Goal: Navigation & Orientation: Find specific page/section

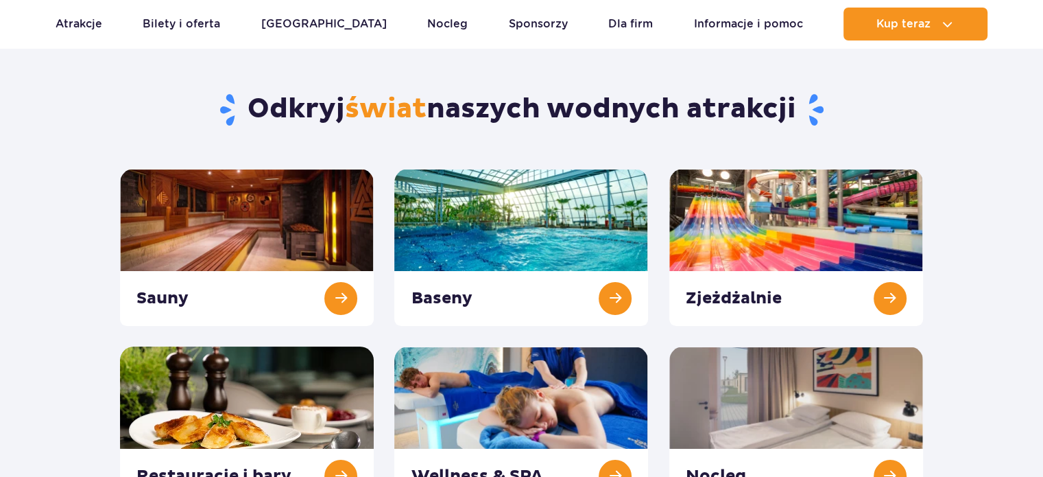
scroll to position [137, 0]
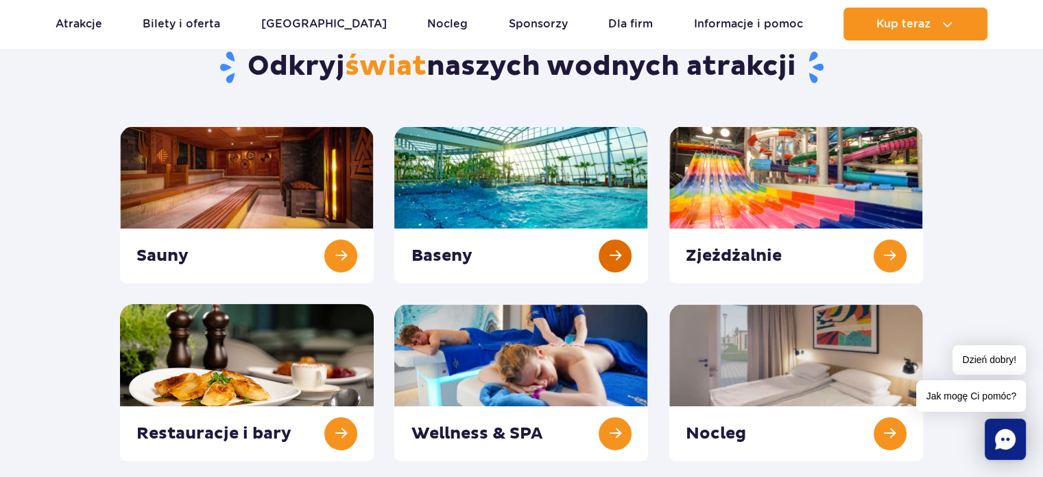
click at [486, 191] on link at bounding box center [521, 204] width 254 height 157
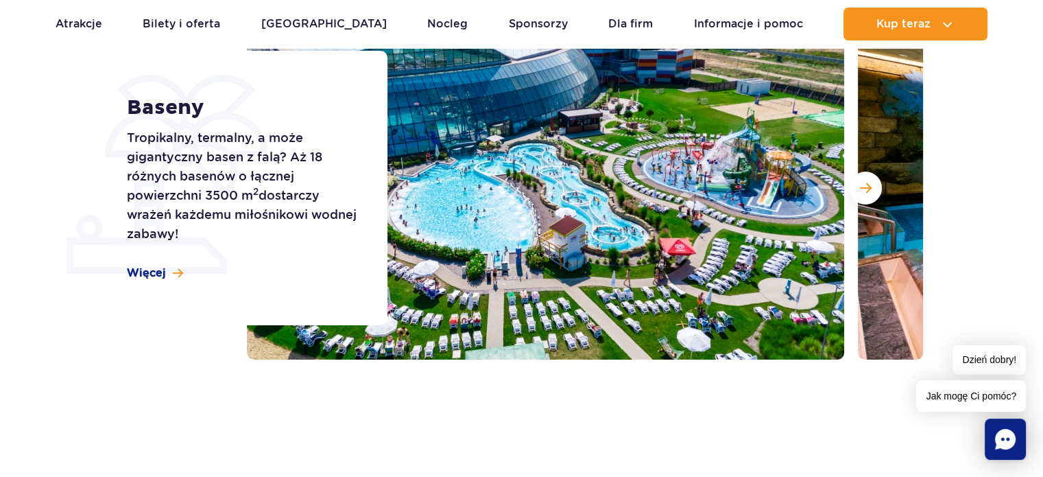
scroll to position [137, 0]
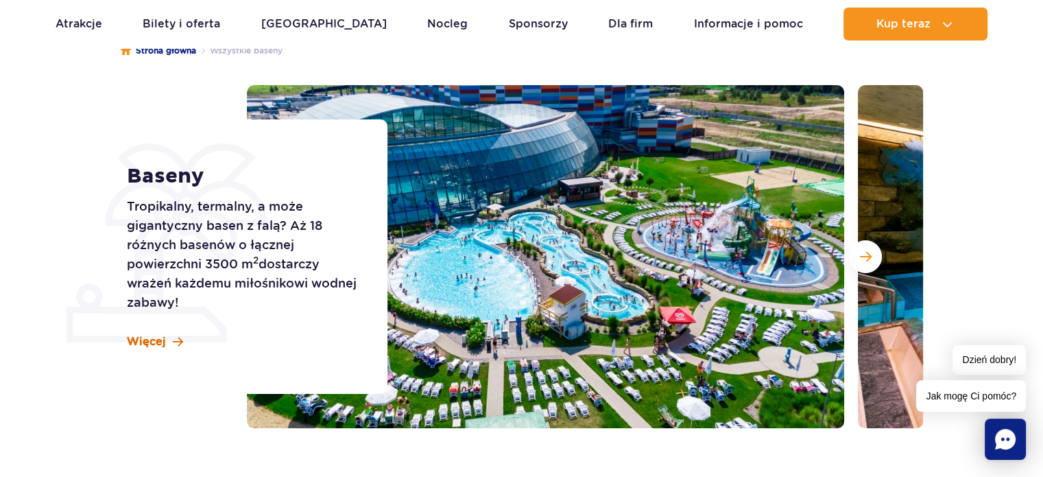
click at [167, 340] on link "Więcej" at bounding box center [155, 341] width 56 height 15
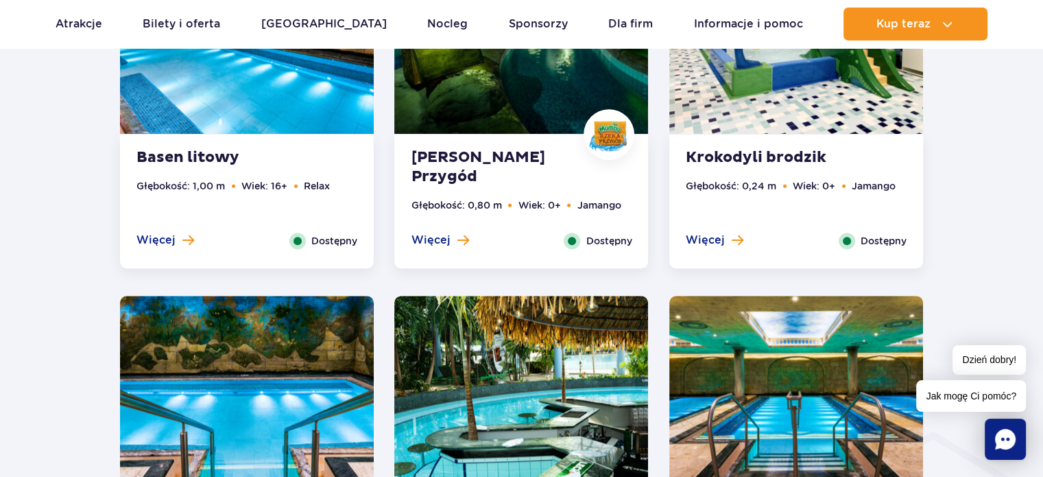
scroll to position [897, 0]
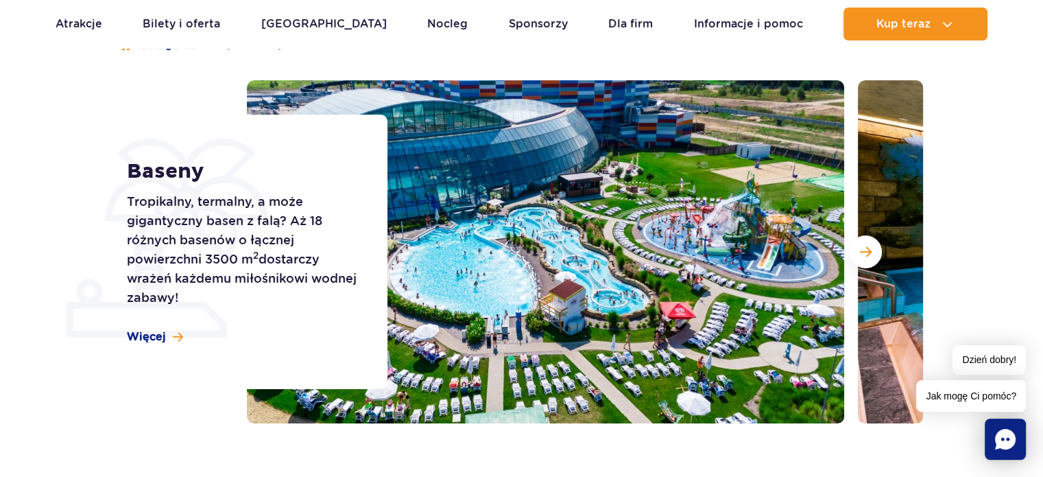
scroll to position [137, 0]
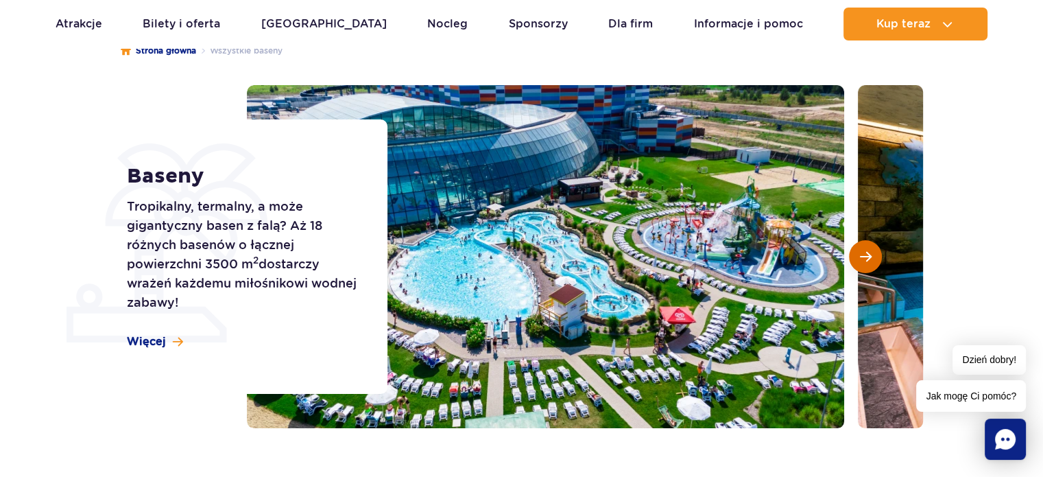
click at [869, 263] on button "Następny slajd" at bounding box center [865, 256] width 33 height 33
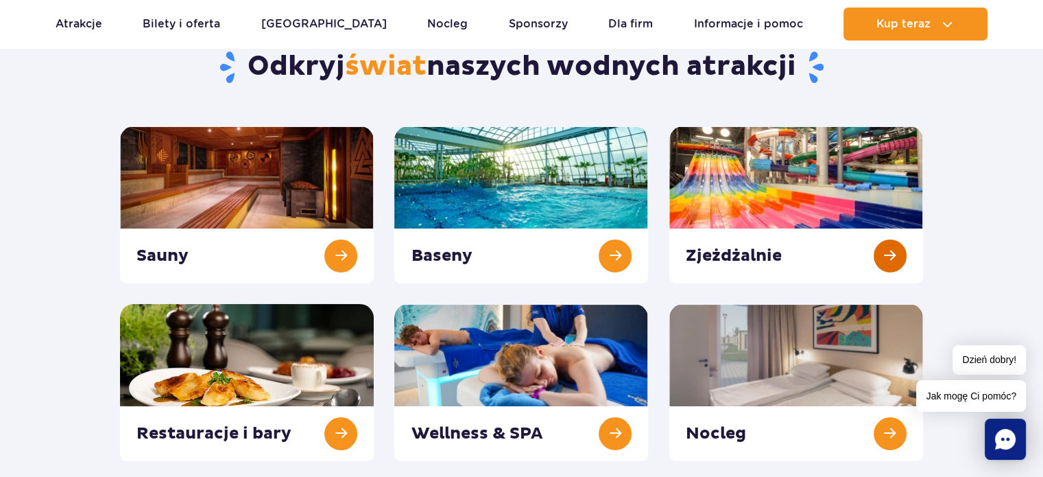
click at [764, 250] on link at bounding box center [796, 204] width 254 height 157
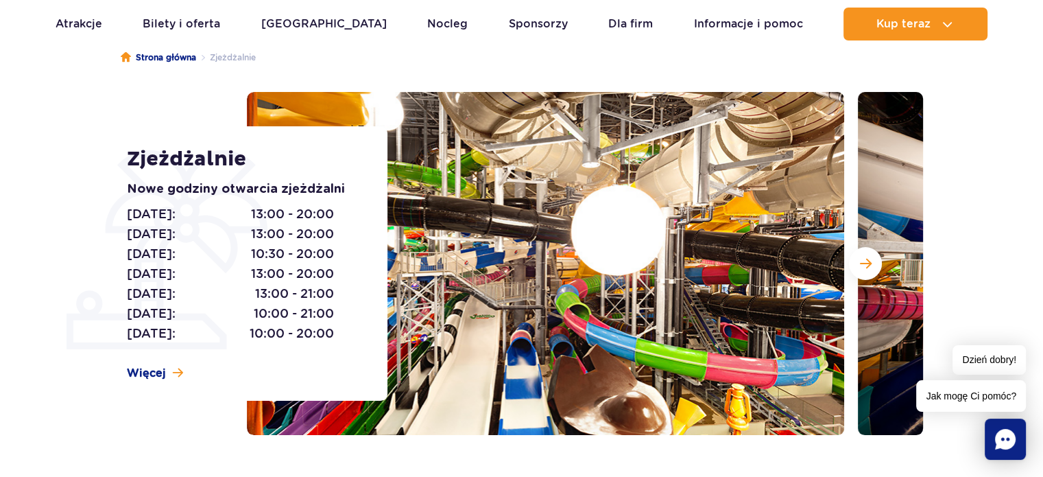
scroll to position [137, 0]
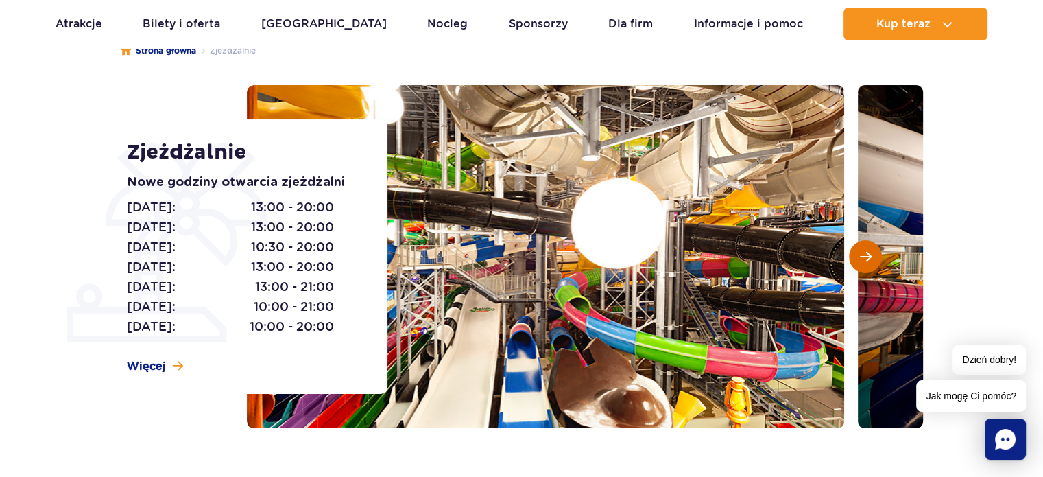
click at [863, 258] on span "Następny slajd" at bounding box center [866, 256] width 12 height 12
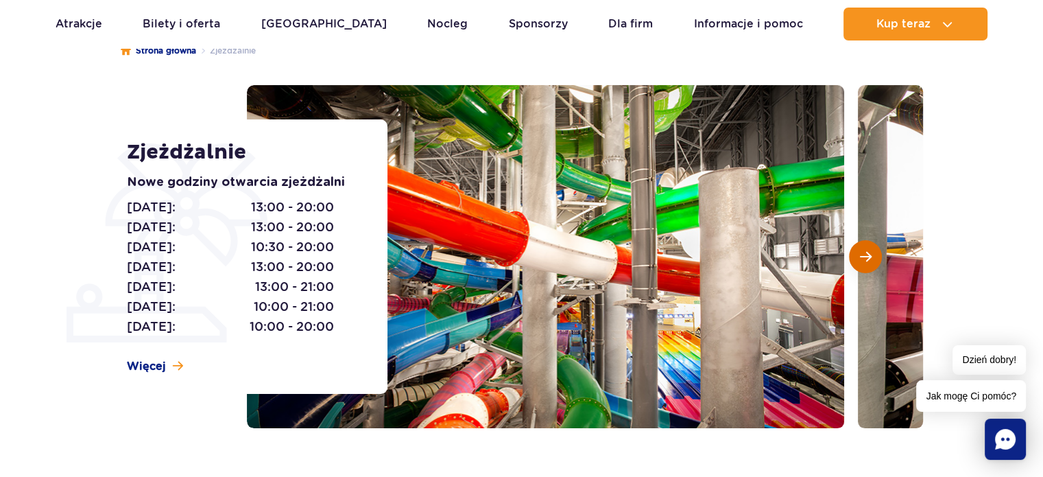
click at [864, 258] on span "Następny slajd" at bounding box center [866, 256] width 12 height 12
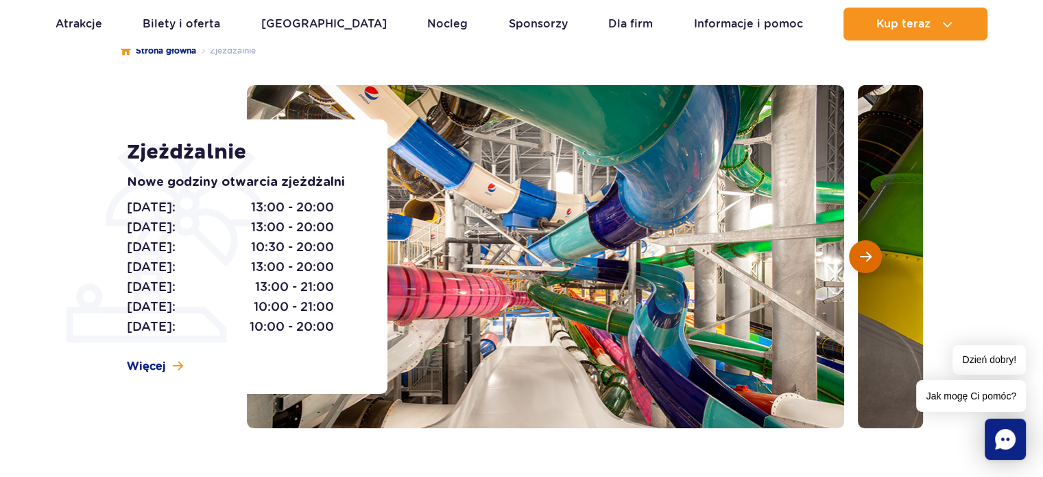
click at [865, 258] on span "Następny slajd" at bounding box center [866, 256] width 12 height 12
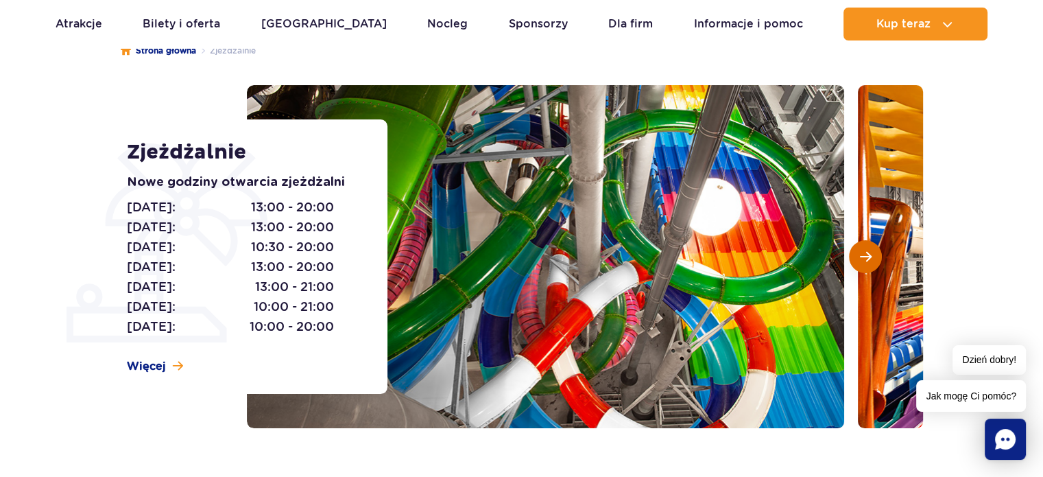
click at [867, 257] on span "Następny slajd" at bounding box center [866, 256] width 12 height 12
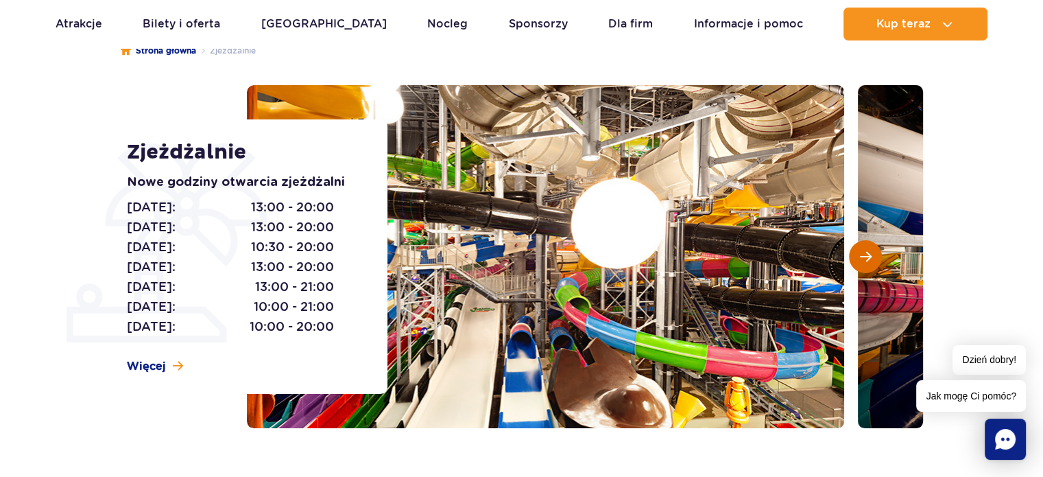
click at [867, 257] on span "Następny slajd" at bounding box center [866, 256] width 12 height 12
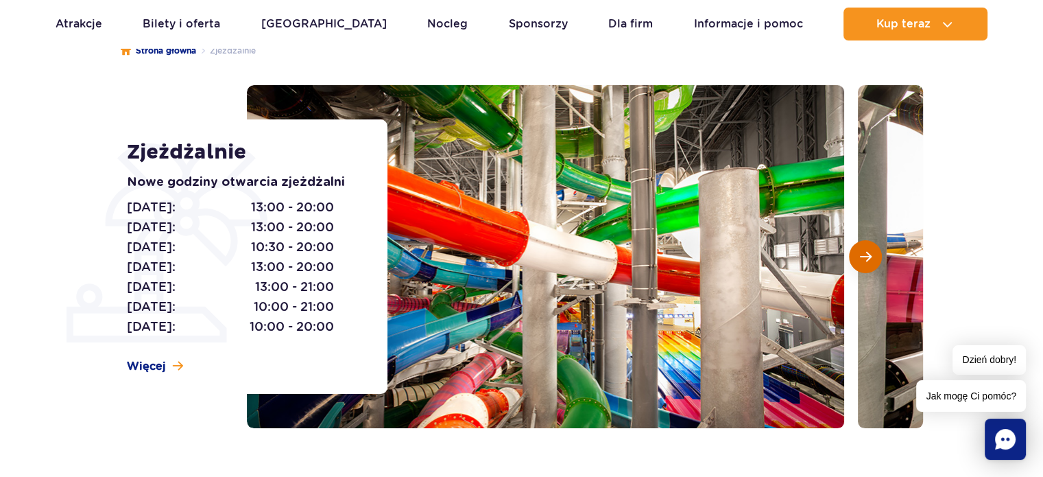
click at [867, 257] on span "Następny slajd" at bounding box center [866, 256] width 12 height 12
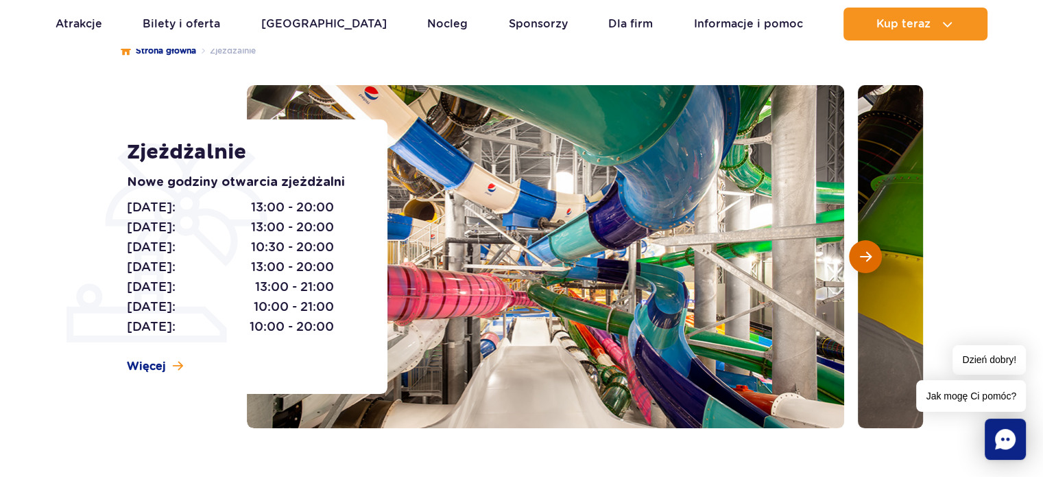
click at [867, 257] on span "Następny slajd" at bounding box center [866, 256] width 12 height 12
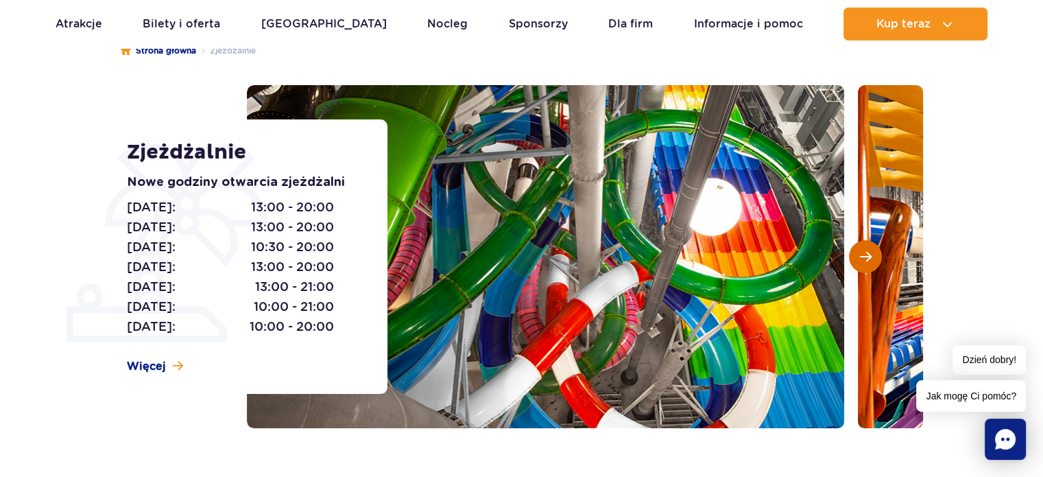
click at [867, 257] on span "Następny slajd" at bounding box center [866, 256] width 12 height 12
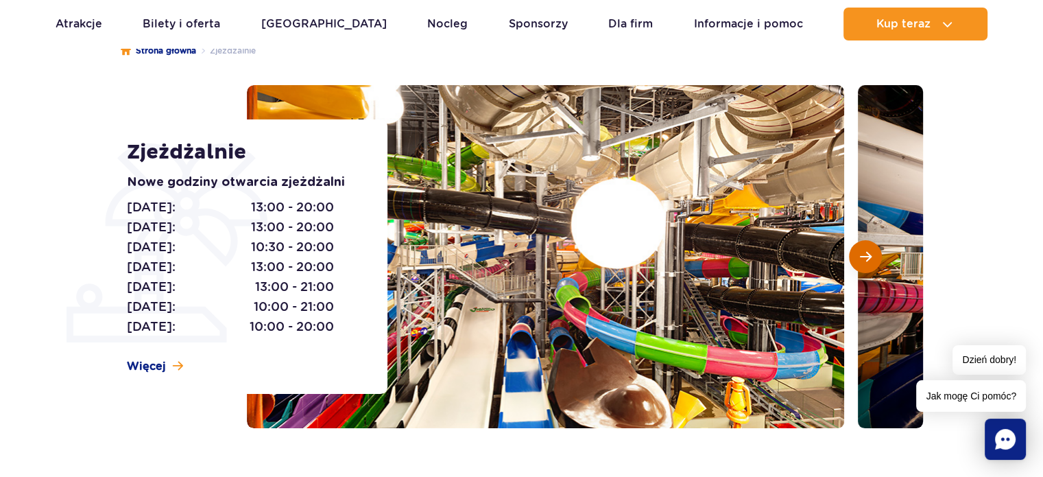
click at [867, 257] on span "Następny slajd" at bounding box center [866, 256] width 12 height 12
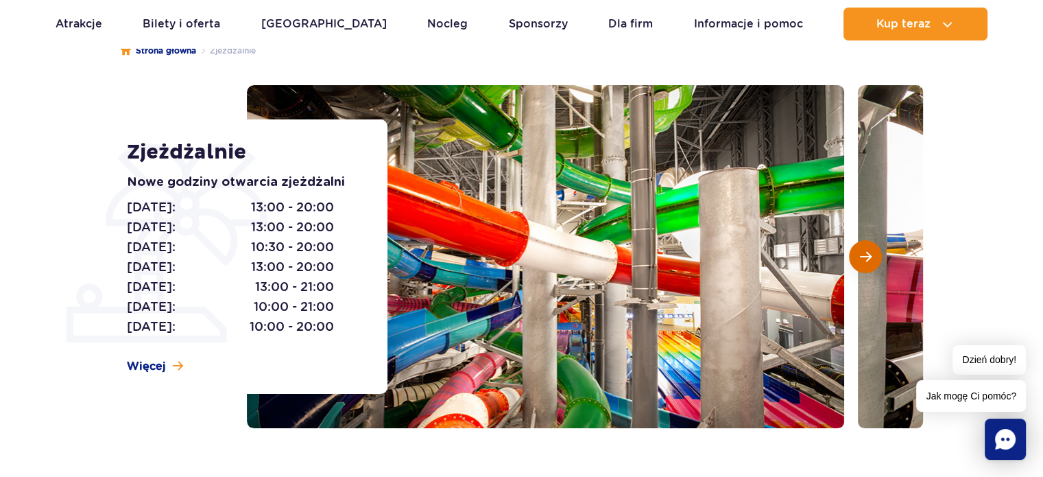
click at [867, 257] on span "Następny slajd" at bounding box center [866, 256] width 12 height 12
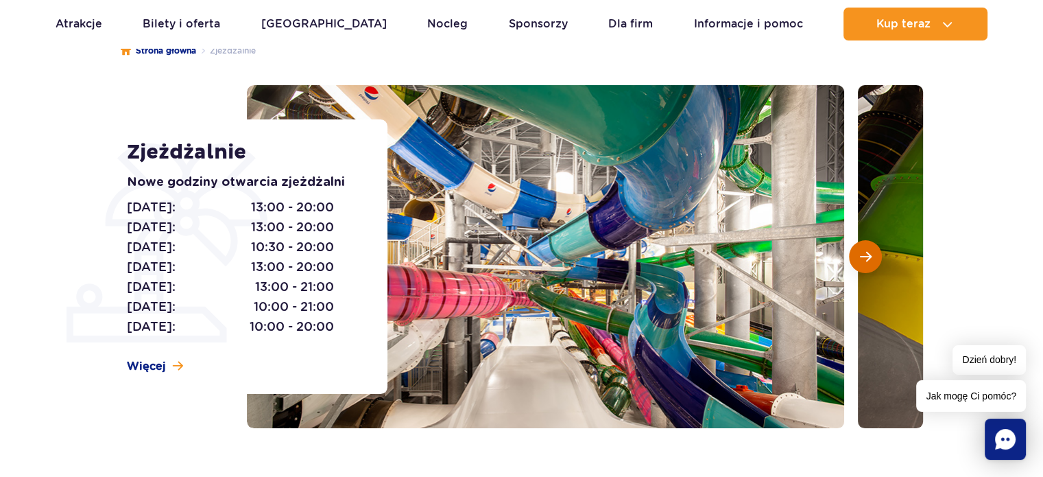
click at [868, 257] on span "Następny slajd" at bounding box center [866, 256] width 12 height 12
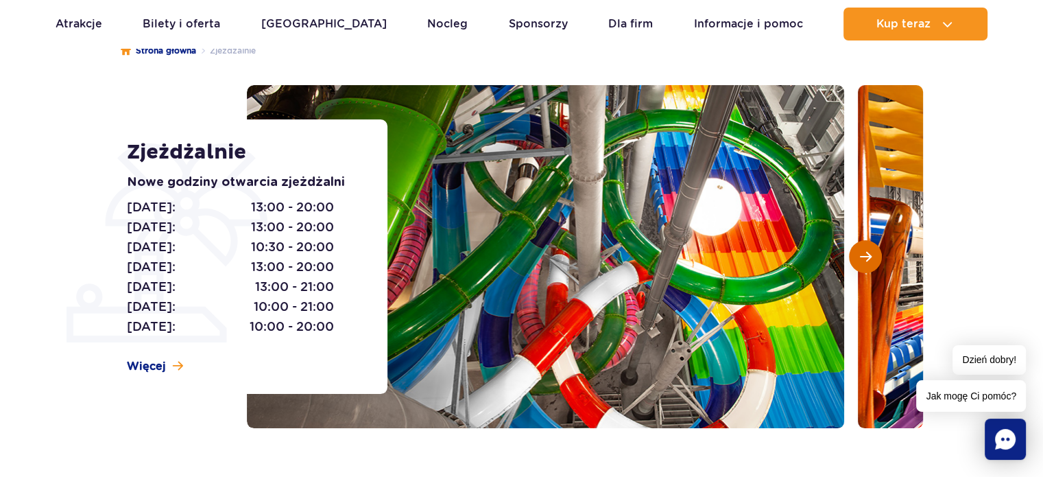
click at [868, 257] on span "Następny slajd" at bounding box center [866, 256] width 12 height 12
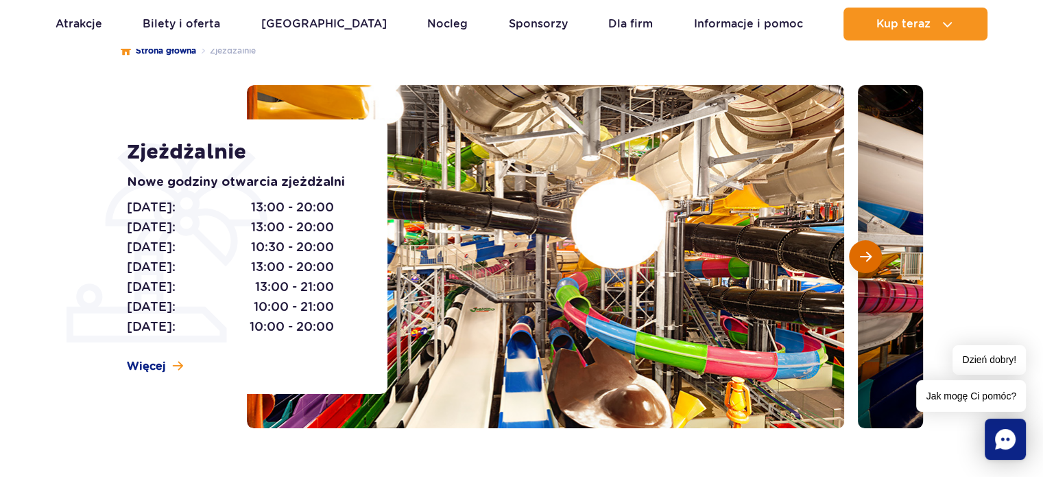
click at [868, 257] on span "Następny slajd" at bounding box center [866, 256] width 12 height 12
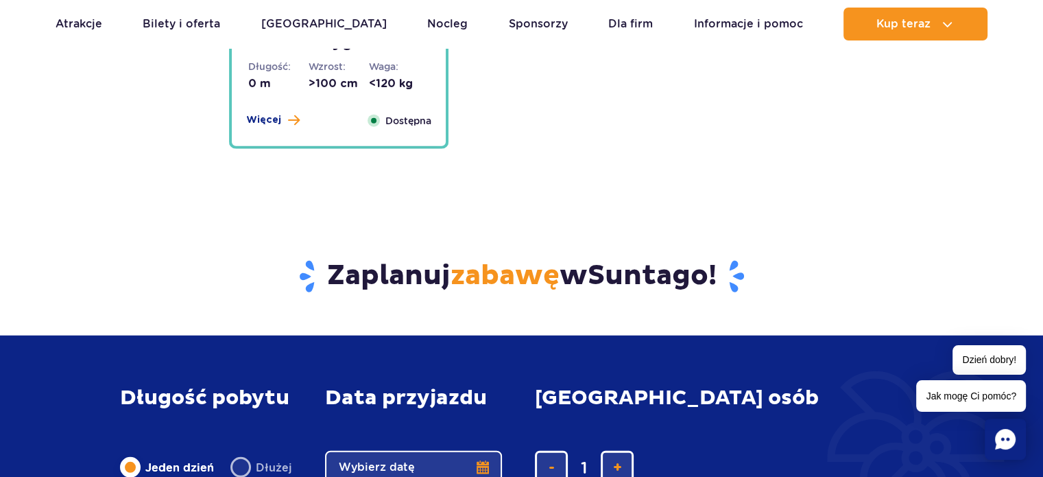
scroll to position [3360, 0]
